Goal: Task Accomplishment & Management: Use online tool/utility

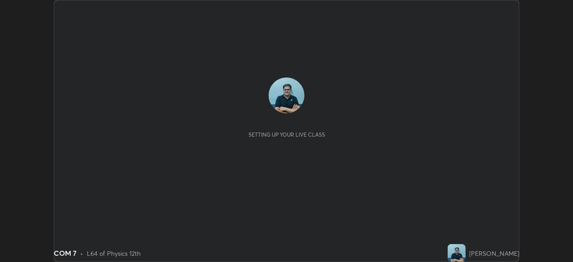
scroll to position [262, 573]
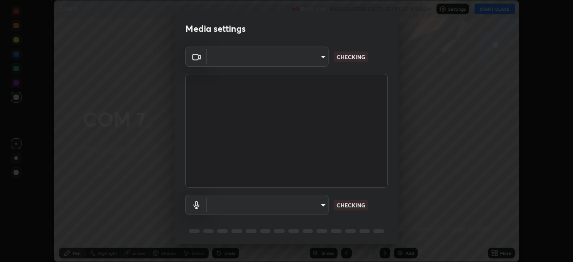
type input "85d16ec95aa84cac57c58139e5cfc4bfb0706547449b22b2f8fda69051d4463f"
type input "9d4408a90a760b4a8fb8b140e125e28eb8d2e680e785984b6402020b8f06267f"
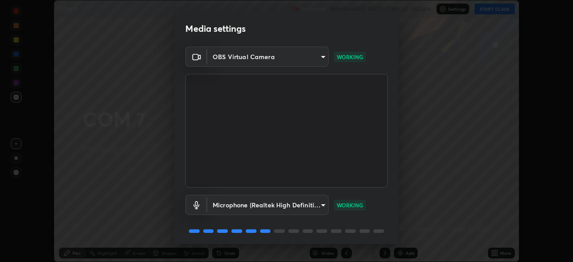
scroll to position [32, 0]
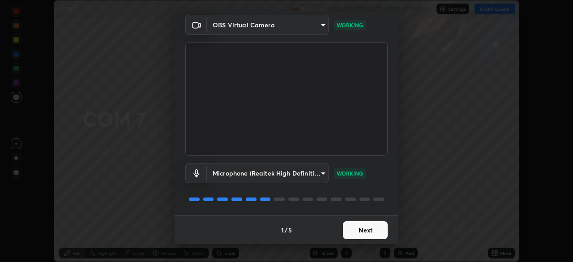
click at [368, 233] on button "Next" at bounding box center [365, 230] width 45 height 18
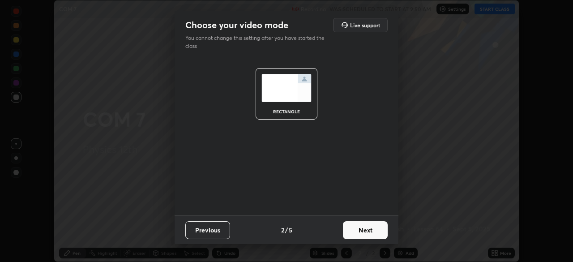
click at [367, 230] on button "Next" at bounding box center [365, 230] width 45 height 18
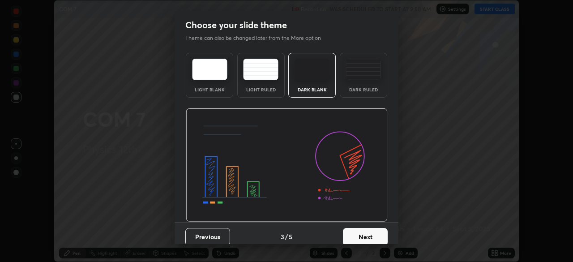
click at [370, 232] on button "Next" at bounding box center [365, 237] width 45 height 18
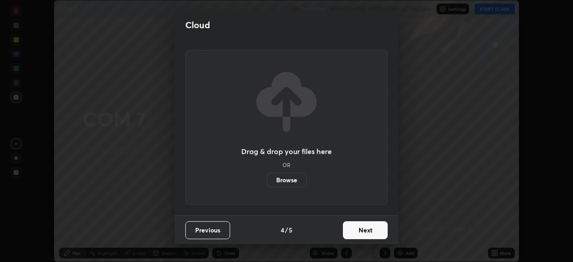
click at [369, 231] on button "Next" at bounding box center [365, 230] width 45 height 18
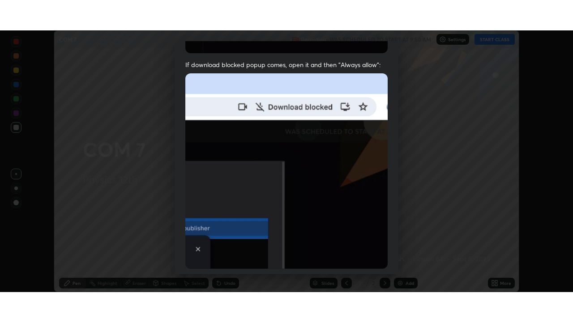
scroll to position [214, 0]
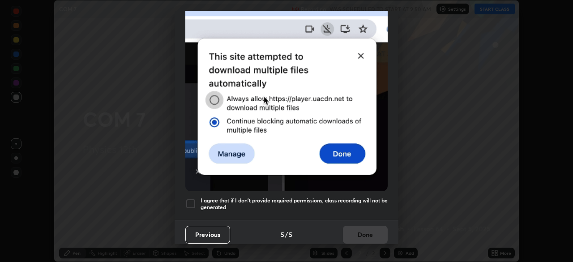
click at [195, 198] on div at bounding box center [190, 203] width 11 height 11
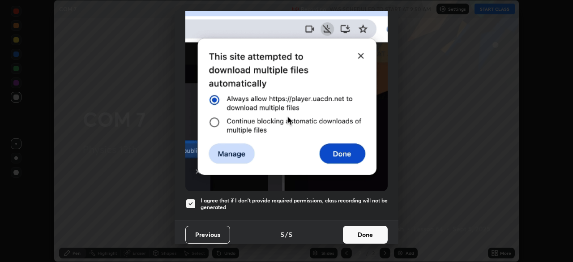
click at [371, 225] on button "Done" at bounding box center [365, 234] width 45 height 18
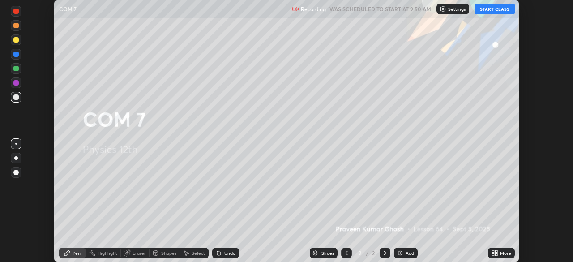
click at [497, 10] on button "START CLASS" at bounding box center [494, 9] width 40 height 11
click at [502, 252] on div "More" at bounding box center [505, 253] width 11 height 4
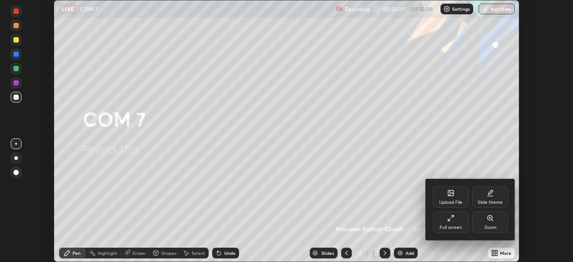
click at [451, 222] on div "Full screen" at bounding box center [451, 221] width 36 height 21
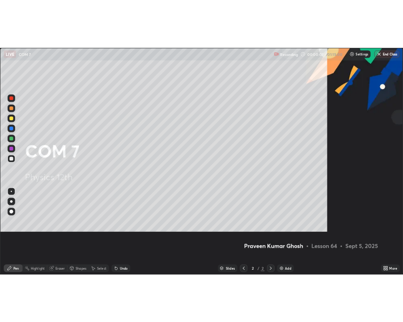
scroll to position [322, 573]
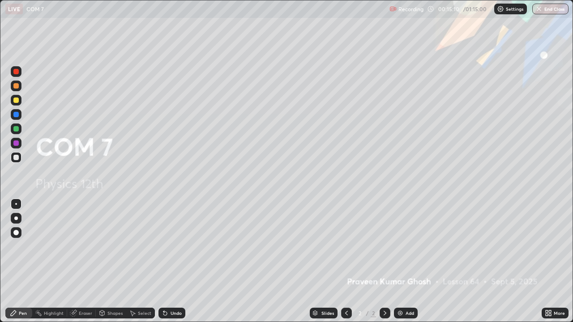
click at [413, 261] on div "Add" at bounding box center [406, 313] width 24 height 11
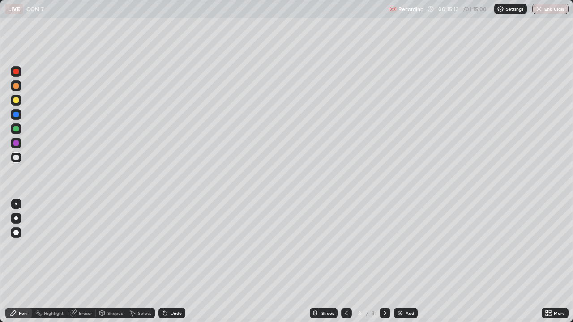
click at [17, 157] on div at bounding box center [15, 157] width 5 height 5
click at [144, 261] on div "Select" at bounding box center [144, 313] width 13 height 4
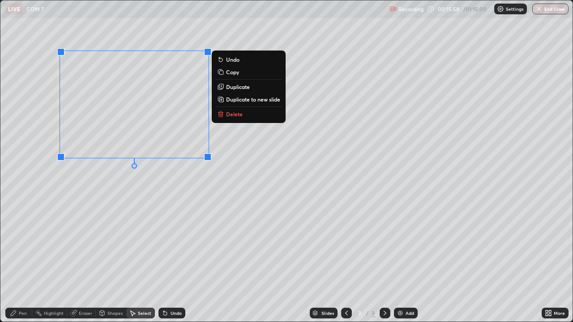
click at [237, 117] on p "Delete" at bounding box center [234, 114] width 17 height 7
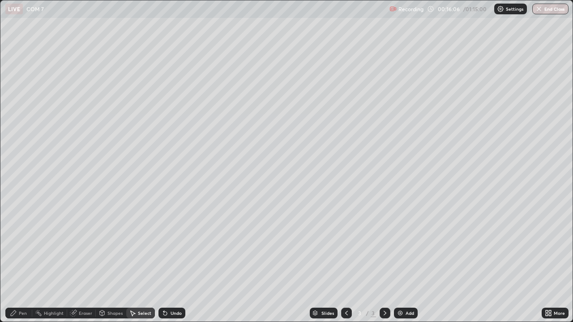
click at [23, 261] on div "Pen" at bounding box center [23, 313] width 8 height 4
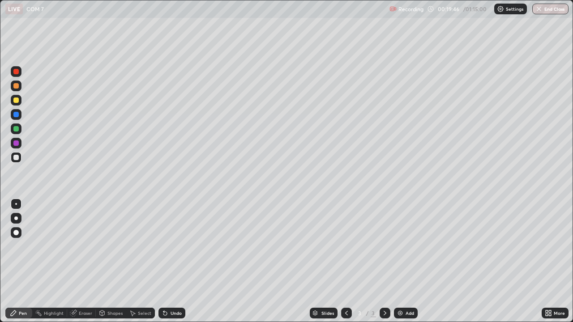
click at [140, 261] on div "Select" at bounding box center [144, 313] width 13 height 4
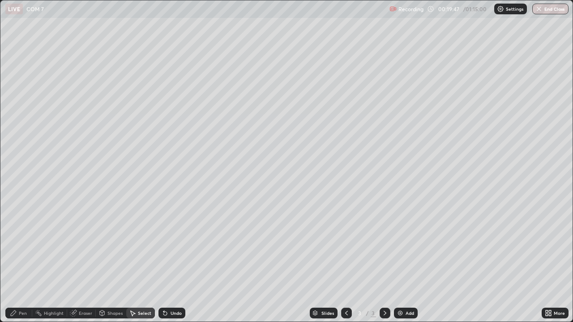
click at [143, 261] on div "Select" at bounding box center [144, 313] width 13 height 4
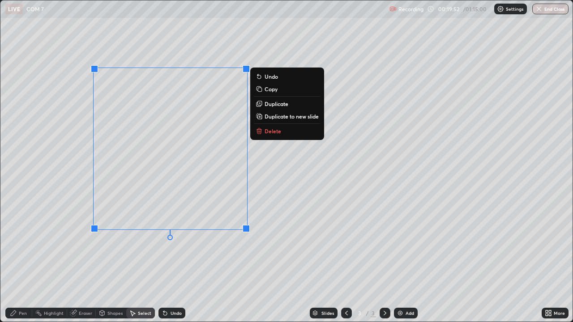
click at [272, 134] on p "Delete" at bounding box center [272, 131] width 17 height 7
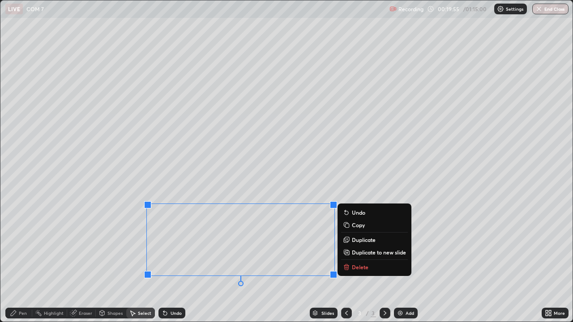
click at [353, 261] on p "Delete" at bounding box center [360, 267] width 17 height 7
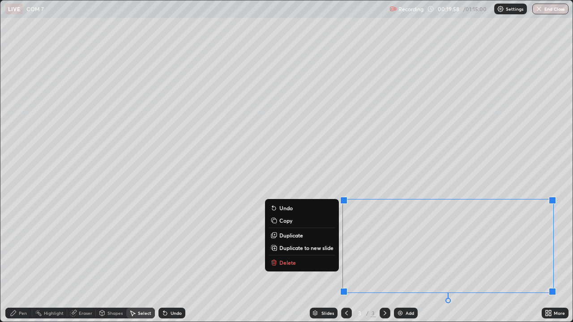
click at [292, 260] on p "Delete" at bounding box center [287, 262] width 17 height 7
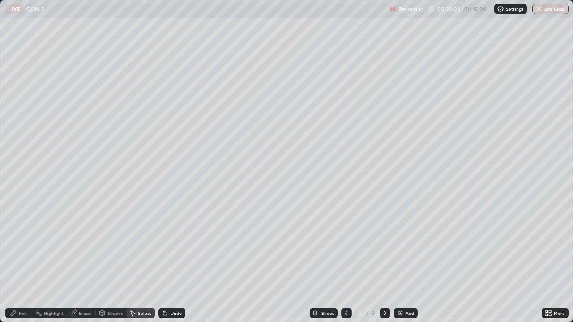
click at [345, 261] on icon at bounding box center [346, 313] width 7 height 7
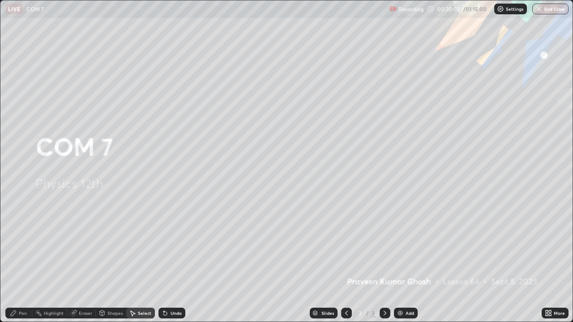
click at [385, 261] on icon at bounding box center [384, 313] width 3 height 4
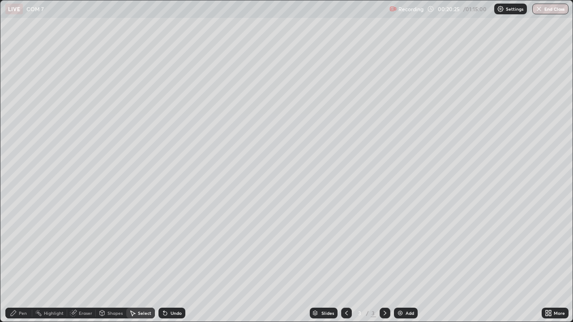
click at [28, 261] on div "Pen" at bounding box center [18, 313] width 27 height 11
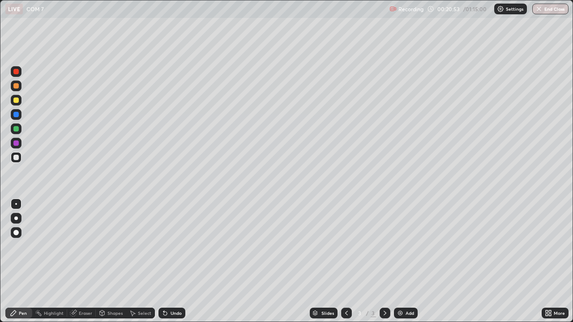
click at [15, 129] on div at bounding box center [15, 128] width 5 height 5
click at [17, 98] on div at bounding box center [15, 100] width 5 height 5
click at [344, 261] on icon at bounding box center [346, 313] width 7 height 7
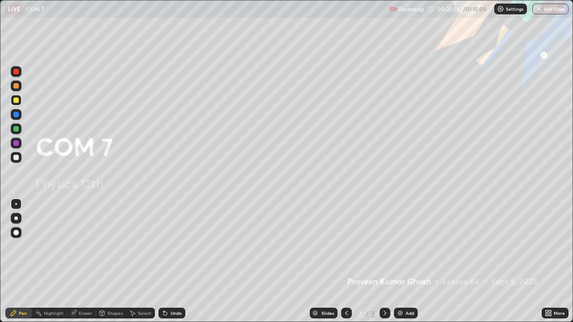
click at [384, 261] on icon at bounding box center [384, 313] width 7 height 7
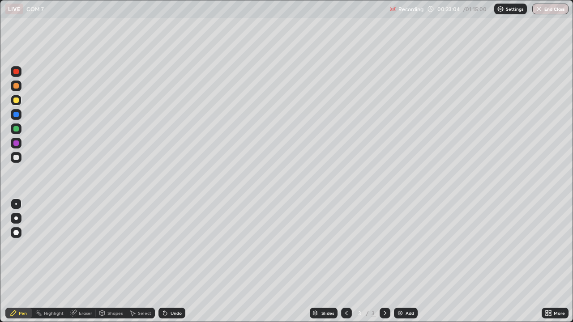
click at [405, 261] on div "Add" at bounding box center [409, 313] width 9 height 4
click at [20, 157] on div at bounding box center [16, 157] width 11 height 11
click at [404, 261] on div "Add" at bounding box center [406, 313] width 24 height 11
click at [175, 261] on div "Undo" at bounding box center [175, 313] width 11 height 4
click at [18, 73] on div at bounding box center [15, 71] width 5 height 5
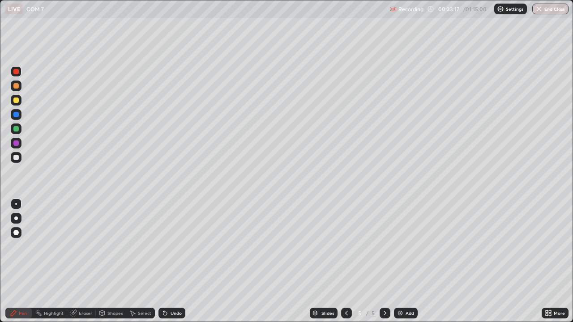
click at [145, 261] on div "Select" at bounding box center [144, 313] width 13 height 4
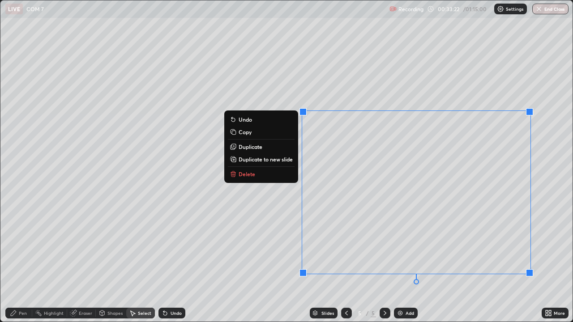
click at [252, 175] on p "Delete" at bounding box center [246, 173] width 17 height 7
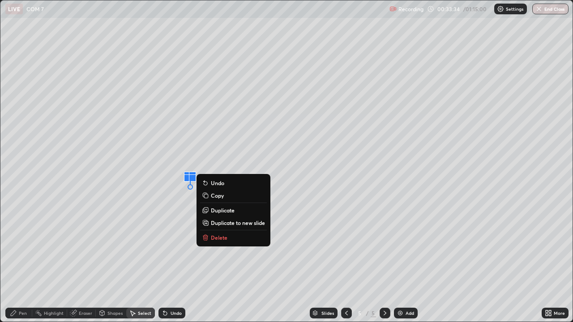
click at [109, 261] on div "0 ° Undo Copy Duplicate Duplicate to new slide Delete" at bounding box center [286, 160] width 572 height 321
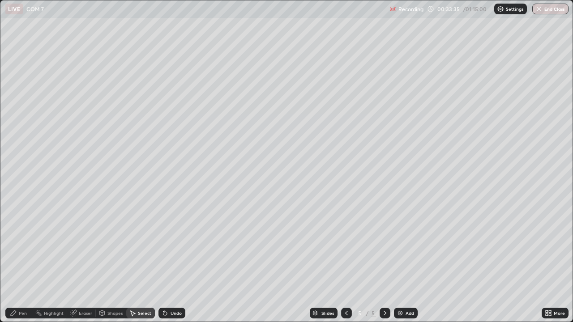
click at [27, 261] on div "Pen" at bounding box center [18, 313] width 27 height 11
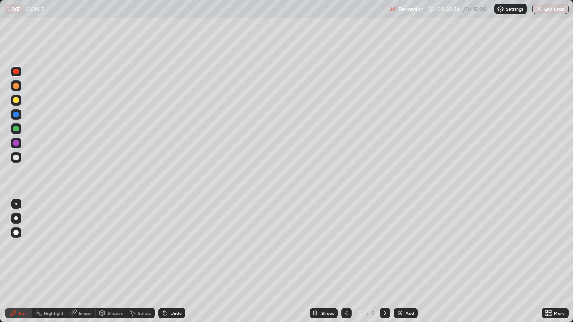
click at [85, 261] on div "Eraser" at bounding box center [85, 313] width 13 height 4
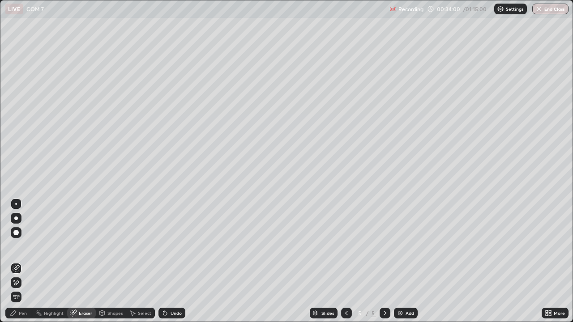
click at [24, 261] on div "Pen" at bounding box center [23, 313] width 8 height 4
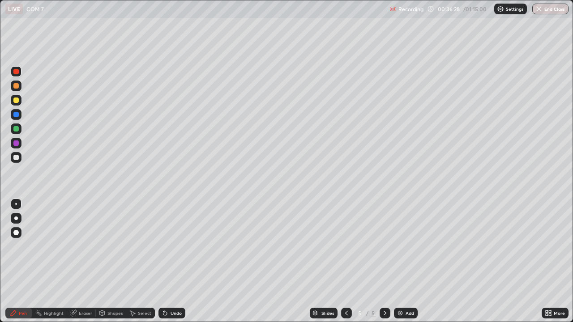
click at [411, 261] on div "Add" at bounding box center [409, 313] width 9 height 4
click at [14, 158] on div at bounding box center [15, 157] width 5 height 5
click at [15, 99] on div at bounding box center [15, 100] width 5 height 5
click at [18, 129] on div at bounding box center [15, 128] width 5 height 5
click at [18, 157] on div at bounding box center [15, 157] width 5 height 5
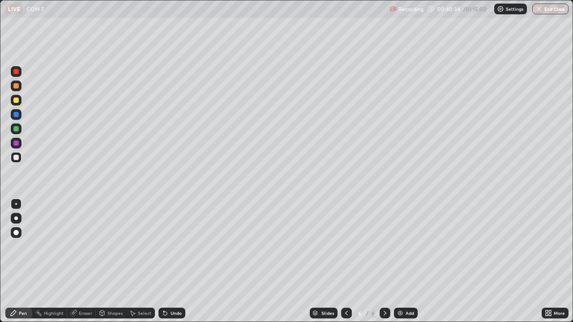
click at [17, 115] on div at bounding box center [15, 114] width 5 height 5
click at [140, 261] on div "Select" at bounding box center [144, 313] width 13 height 4
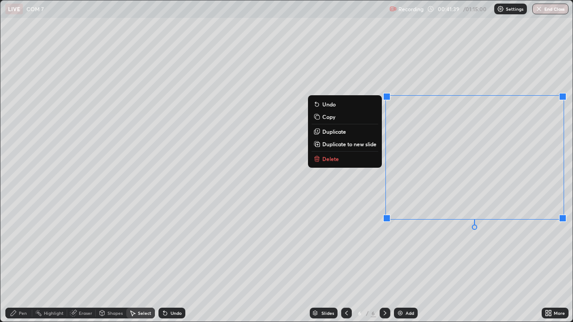
click at [331, 159] on p "Delete" at bounding box center [330, 158] width 17 height 7
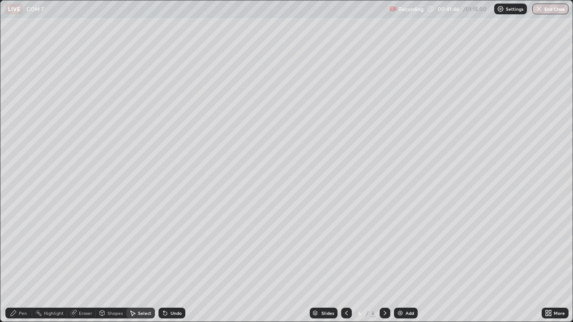
click at [27, 261] on div "Pen" at bounding box center [18, 313] width 27 height 11
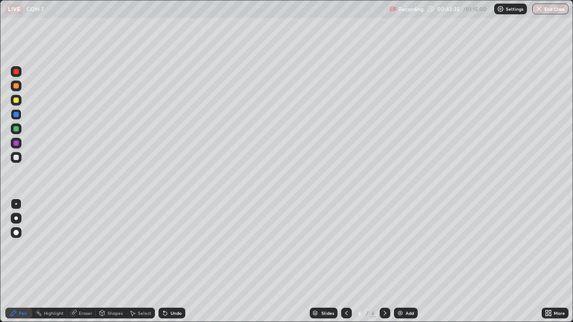
click at [18, 101] on div at bounding box center [15, 100] width 5 height 5
click at [415, 261] on div "Add" at bounding box center [406, 313] width 24 height 11
click at [15, 144] on div at bounding box center [15, 142] width 5 height 5
click at [15, 130] on div at bounding box center [15, 128] width 5 height 5
click at [90, 261] on div "Eraser" at bounding box center [85, 313] width 13 height 4
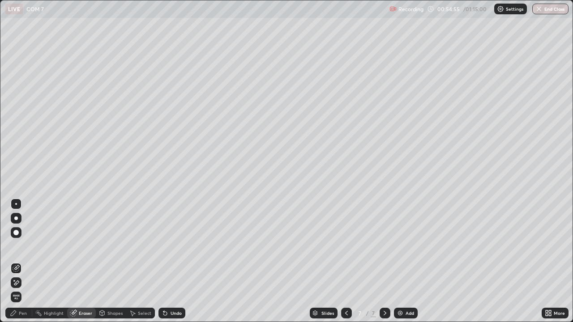
click at [25, 261] on div "Pen" at bounding box center [18, 313] width 27 height 11
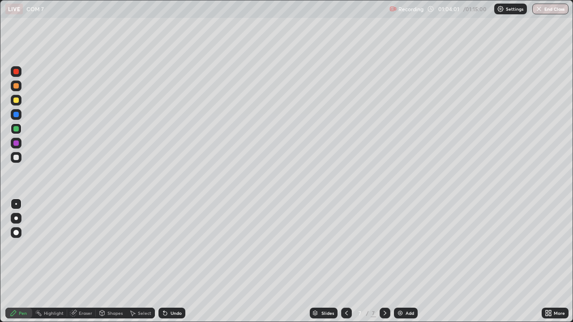
click at [544, 10] on button "End Class" at bounding box center [550, 9] width 36 height 11
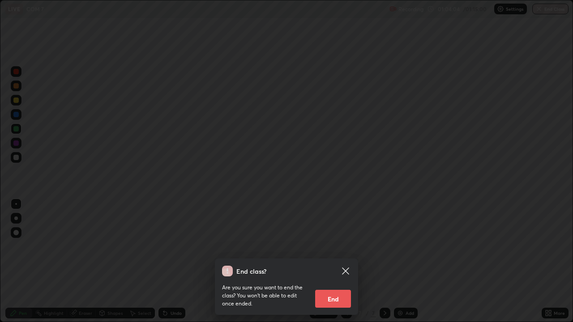
click at [345, 261] on icon at bounding box center [345, 271] width 11 height 11
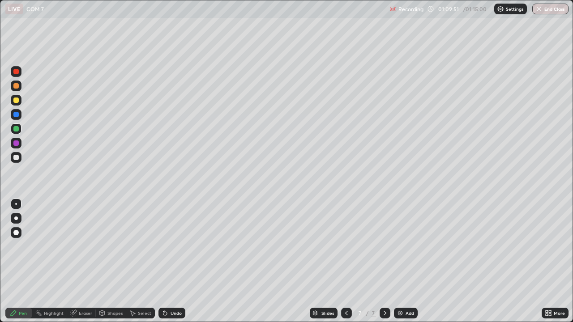
click at [557, 12] on button "End Class" at bounding box center [550, 9] width 36 height 11
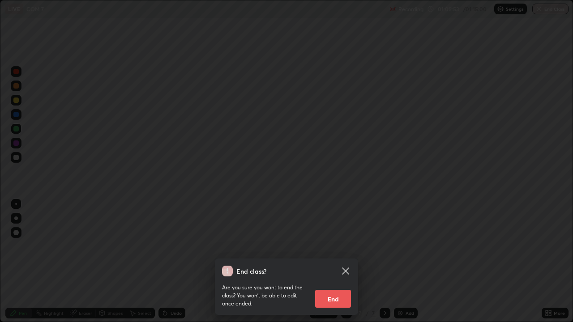
click at [346, 261] on button "End" at bounding box center [333, 299] width 36 height 18
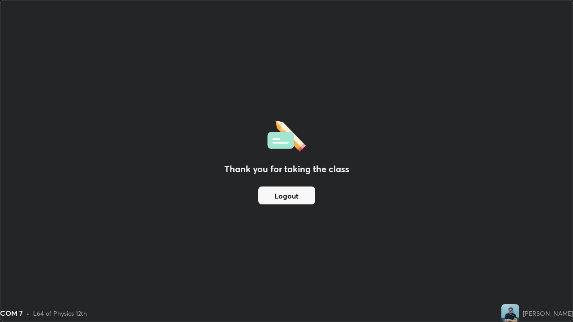
click at [280, 191] on button "Logout" at bounding box center [286, 196] width 57 height 18
click at [291, 195] on button "Logout" at bounding box center [286, 196] width 57 height 18
click at [283, 196] on button "Logout" at bounding box center [286, 196] width 57 height 18
click at [285, 197] on button "Logout" at bounding box center [286, 196] width 57 height 18
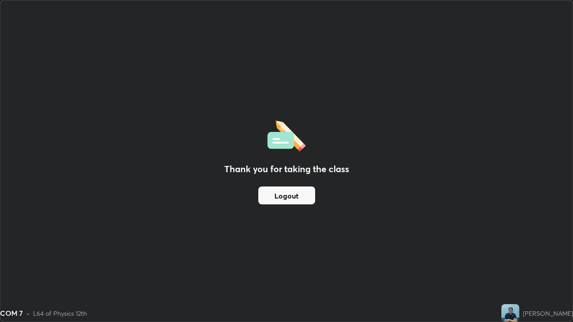
click at [294, 197] on button "Logout" at bounding box center [286, 196] width 57 height 18
click at [292, 193] on button "Logout" at bounding box center [286, 196] width 57 height 18
click at [290, 193] on button "Logout" at bounding box center [286, 196] width 57 height 18
click at [292, 196] on button "Logout" at bounding box center [286, 196] width 57 height 18
click at [291, 201] on button "Logout" at bounding box center [286, 196] width 57 height 18
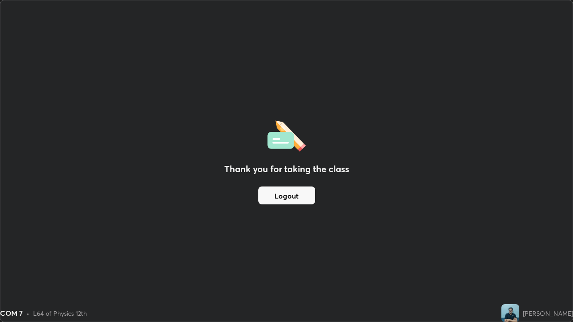
click at [289, 202] on button "Logout" at bounding box center [286, 196] width 57 height 18
click at [287, 199] on button "Logout" at bounding box center [286, 196] width 57 height 18
click at [289, 193] on button "Logout" at bounding box center [286, 196] width 57 height 18
click at [290, 195] on button "Logout" at bounding box center [286, 196] width 57 height 18
click at [299, 197] on button "Logout" at bounding box center [286, 196] width 57 height 18
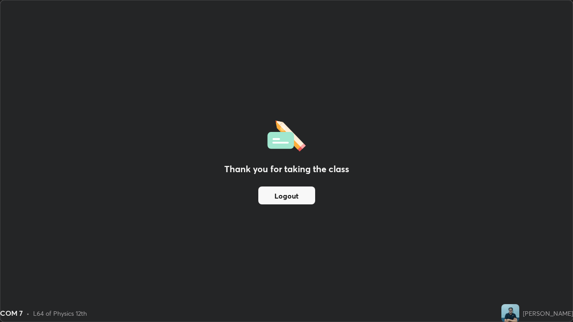
click at [297, 195] on button "Logout" at bounding box center [286, 196] width 57 height 18
click at [293, 196] on button "Logout" at bounding box center [286, 196] width 57 height 18
click at [289, 200] on button "Logout" at bounding box center [286, 196] width 57 height 18
click at [291, 213] on div "Thank you for taking the class Logout" at bounding box center [286, 160] width 572 height 321
click at [287, 201] on button "Logout" at bounding box center [286, 196] width 57 height 18
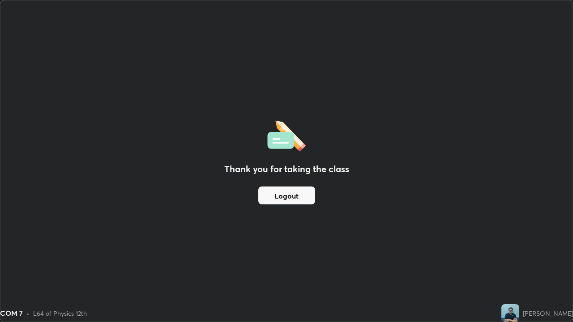
click at [287, 200] on button "Logout" at bounding box center [286, 196] width 57 height 18
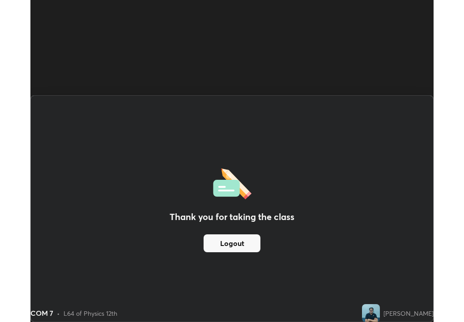
scroll to position [44415, 44334]
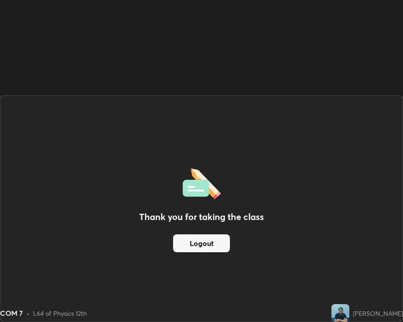
click at [374, 87] on div "Thank you for taking the class Logout Setting up your live class" at bounding box center [201, 161] width 403 height 322
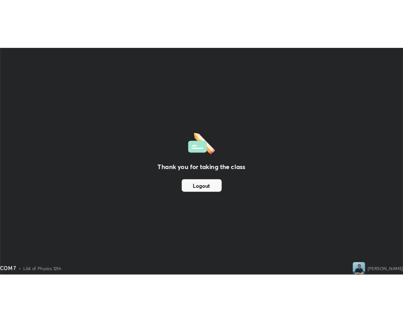
scroll to position [322, 573]
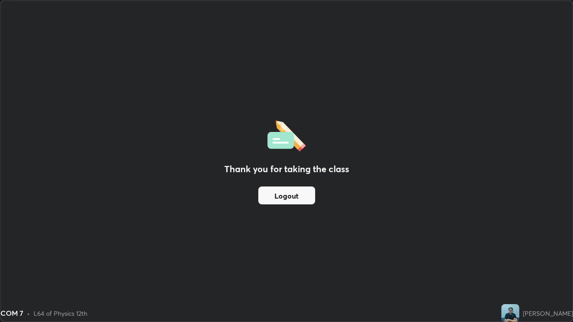
click at [270, 197] on button "Logout" at bounding box center [286, 196] width 57 height 18
click at [272, 199] on button "Logout" at bounding box center [286, 196] width 57 height 18
click at [293, 193] on button "Logout" at bounding box center [286, 196] width 57 height 18
click at [290, 196] on button "Logout" at bounding box center [286, 196] width 57 height 18
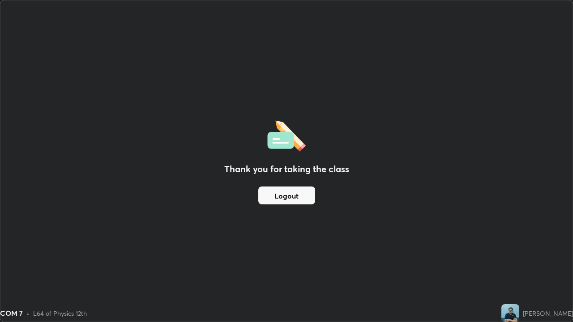
click at [289, 195] on button "Logout" at bounding box center [286, 196] width 57 height 18
click at [289, 196] on button "Logout" at bounding box center [286, 196] width 57 height 18
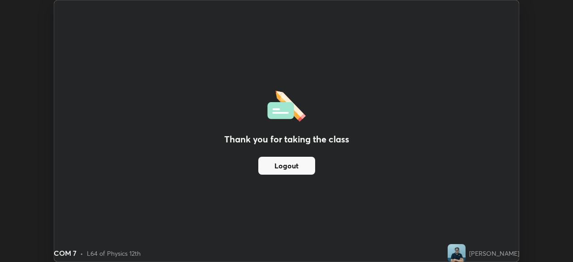
scroll to position [44476, 44165]
click at [301, 168] on button "Logout" at bounding box center [286, 166] width 57 height 18
